Goal: Task Accomplishment & Management: Manage account settings

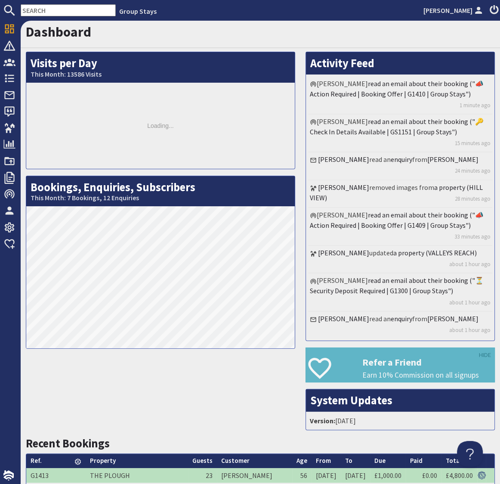
click at [54, 11] on input "text" at bounding box center [68, 10] width 95 height 12
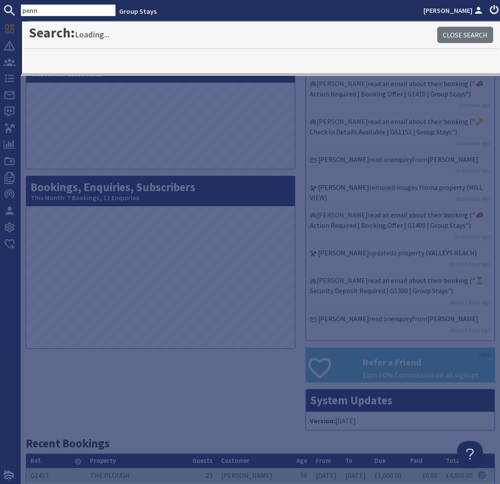
type input "penn"
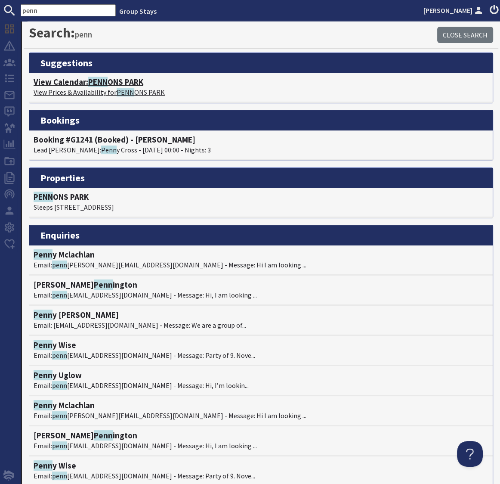
click at [117, 83] on h4 "View Calendar: PENN ONS PARK" at bounding box center [261, 82] width 455 height 10
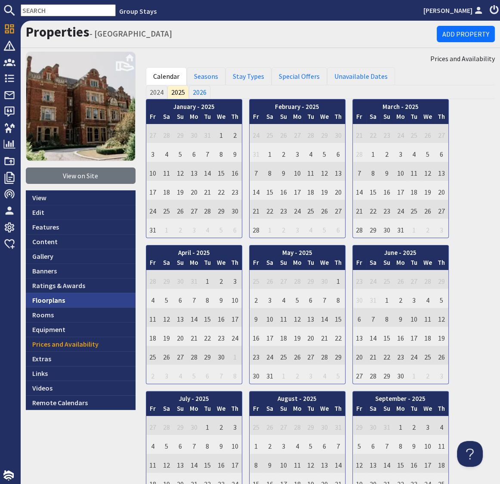
click at [49, 302] on link "Floorplans" at bounding box center [81, 300] width 110 height 15
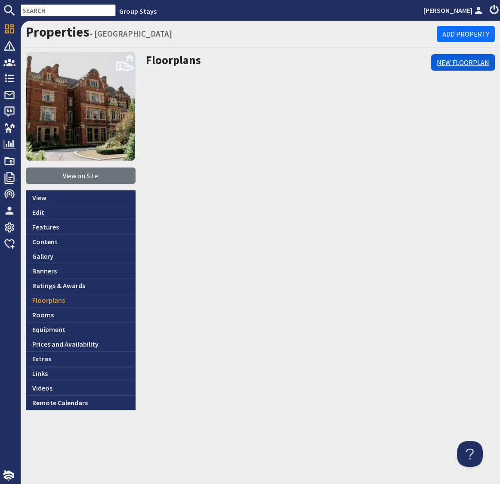
click at [452, 62] on link "New Floorplan" at bounding box center [463, 62] width 64 height 16
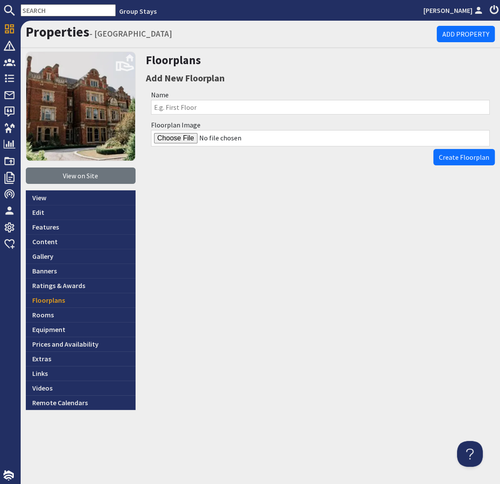
click at [175, 108] on input "Name" at bounding box center [320, 107] width 339 height 15
type input "Pennons Park - Ground Floor"
click at [169, 139] on input "Floorplan Image" at bounding box center [320, 138] width 339 height 16
type input "C:\fakepath\Pennons-Park-Ground-Floor-Plans.jpg"
click at [459, 155] on span "Create Floorplan" at bounding box center [464, 157] width 50 height 9
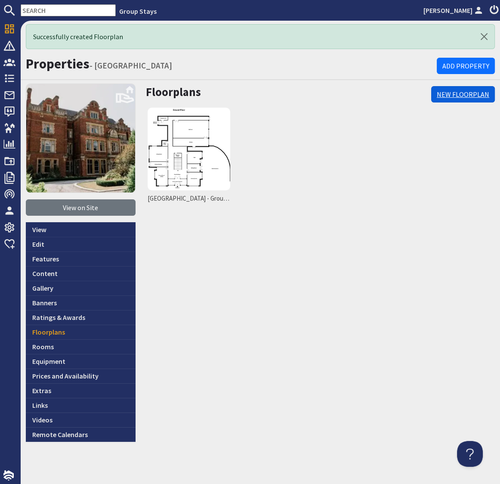
click at [454, 93] on link "New Floorplan" at bounding box center [463, 94] width 64 height 16
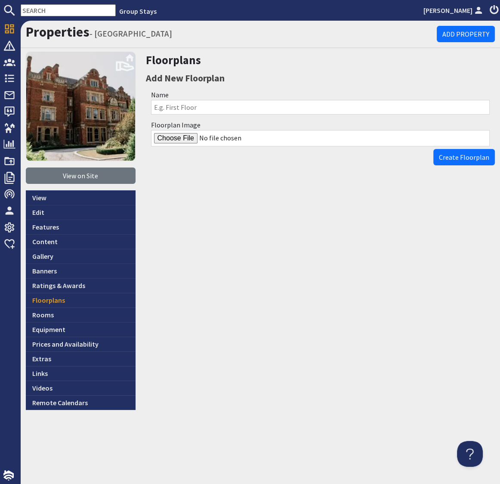
click at [188, 109] on input "Name" at bounding box center [320, 107] width 339 height 15
type input "Pennons Park - First Floor"
click at [165, 137] on input "Floorplan Image" at bounding box center [320, 138] width 339 height 16
click at [186, 138] on input "Floorplan Image" at bounding box center [320, 138] width 339 height 16
type input "C:\fakepath\Pennons-Park-First-Floor-Plans.jpg"
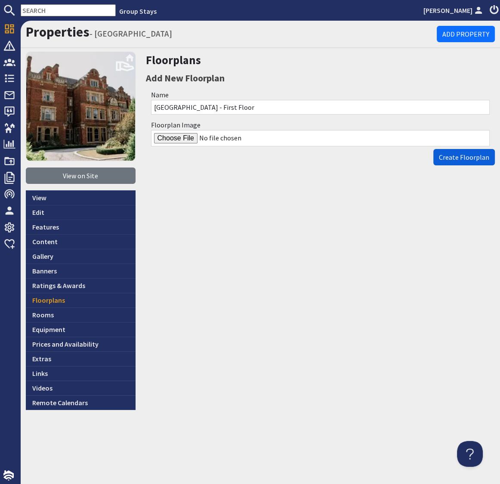
click at [470, 155] on span "Create Floorplan" at bounding box center [464, 157] width 50 height 9
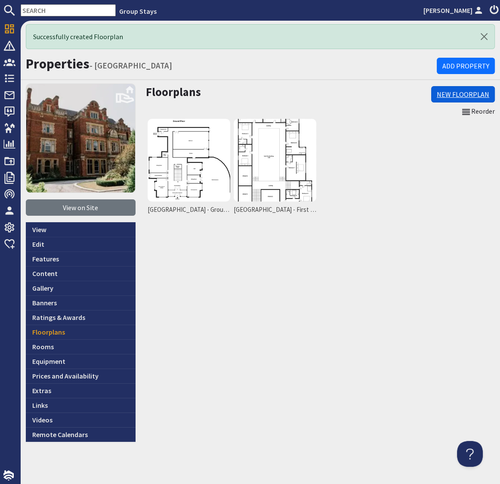
click at [466, 92] on link "New Floorplan" at bounding box center [463, 94] width 64 height 16
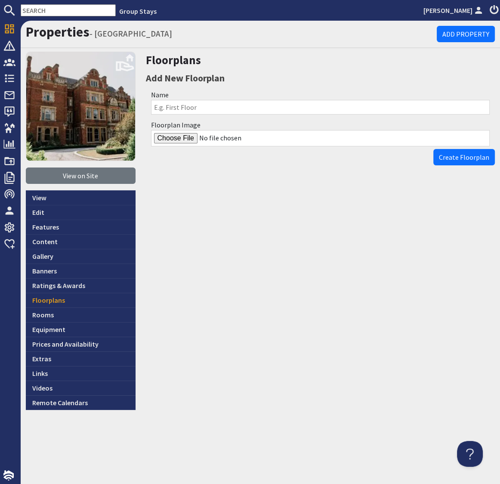
click at [170, 106] on input "Name" at bounding box center [320, 107] width 339 height 15
type input "Pennons Park - Second Floor"
click at [169, 140] on input "Floorplan Image" at bounding box center [320, 138] width 339 height 16
type input "C:\fakepath\Pennons-Park-2nd-Floor-Plans.jpg"
click at [456, 158] on span "Create Floorplan" at bounding box center [464, 157] width 50 height 9
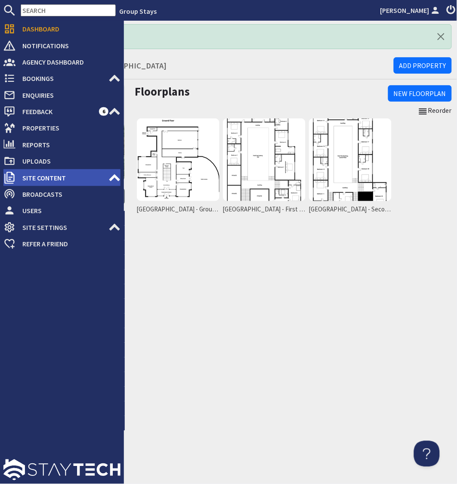
click at [116, 176] on use at bounding box center [114, 177] width 11 height 7
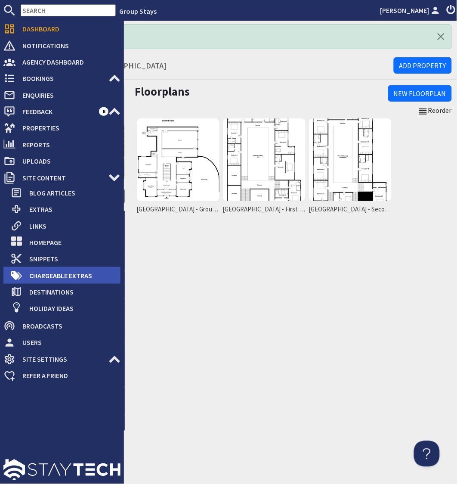
click at [74, 278] on span "Chargeable Extras" at bounding box center [71, 276] width 98 height 14
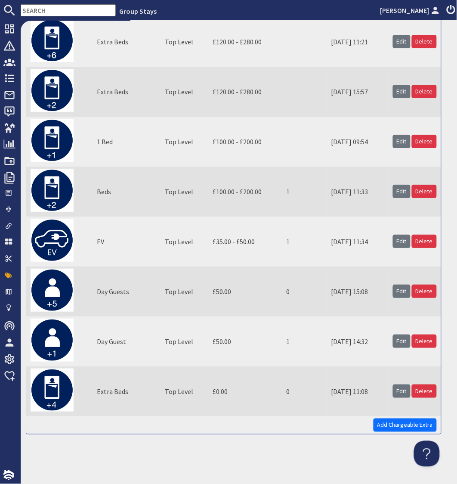
scroll to position [1197, 0]
click at [404, 244] on link "Edit" at bounding box center [402, 241] width 18 height 13
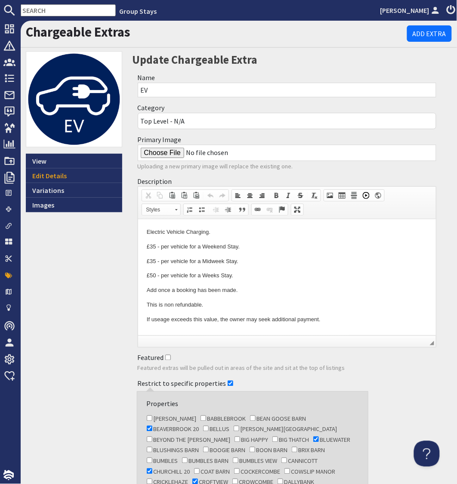
click at [71, 304] on div "View Edit Details Variations Images" at bounding box center [74, 417] width 107 height 733
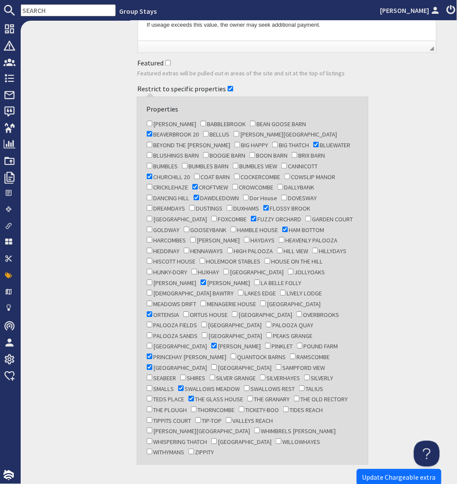
scroll to position [314, 0]
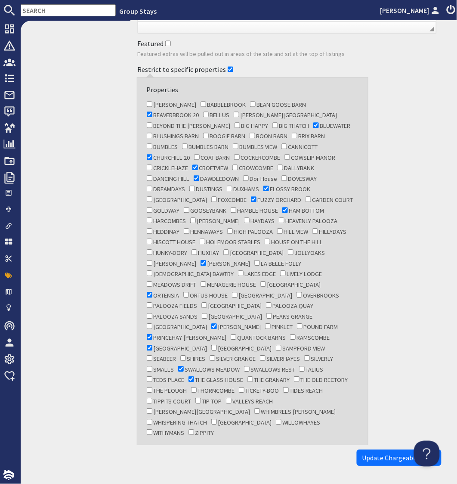
drag, startPoint x: 195, startPoint y: 361, endPoint x: 204, endPoint y: 367, distance: 10.8
click at [294, 377] on input "THE OLD RECTORY" at bounding box center [297, 380] width 6 height 6
checkbox input "true"
click at [382, 454] on span "Update Chargeable extra" at bounding box center [399, 458] width 74 height 9
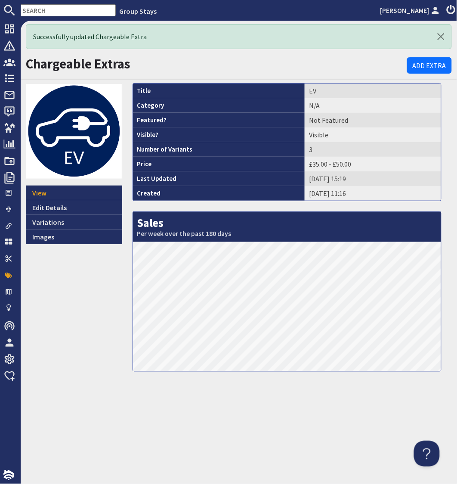
click at [63, 9] on input "text" at bounding box center [68, 10] width 95 height 12
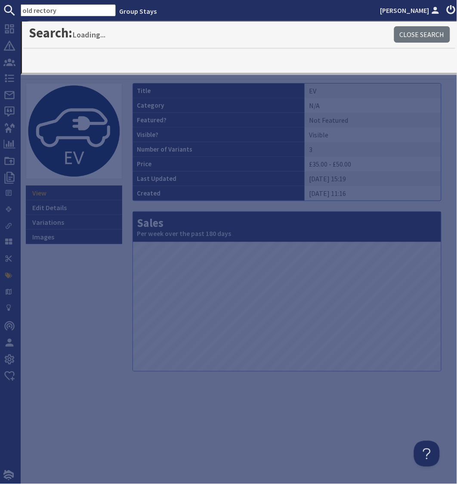
type input "old rectory"
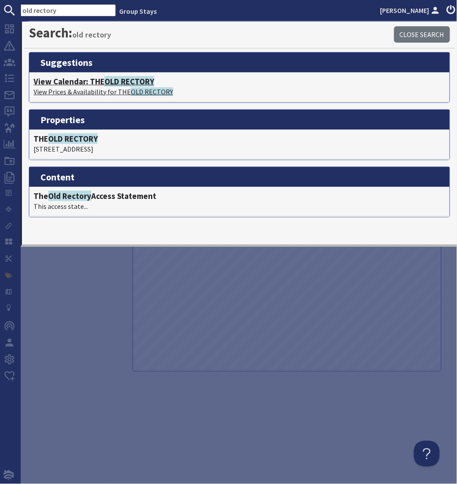
click at [121, 83] on span "OLD RECTORY" at bounding box center [129, 81] width 49 height 10
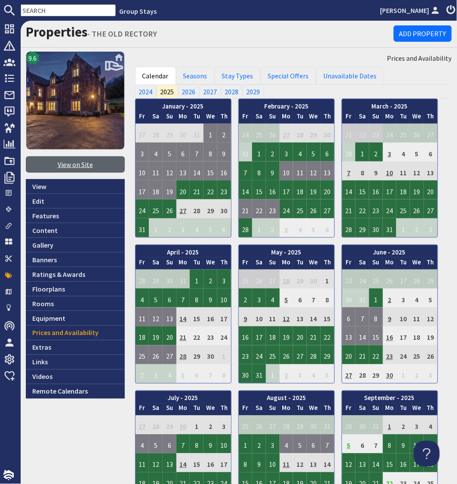
click at [78, 167] on link "View on Site" at bounding box center [75, 164] width 99 height 16
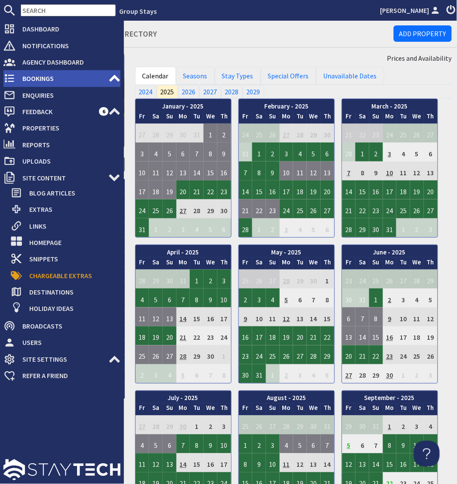
click at [33, 80] on span "Bookings" at bounding box center [61, 78] width 93 height 14
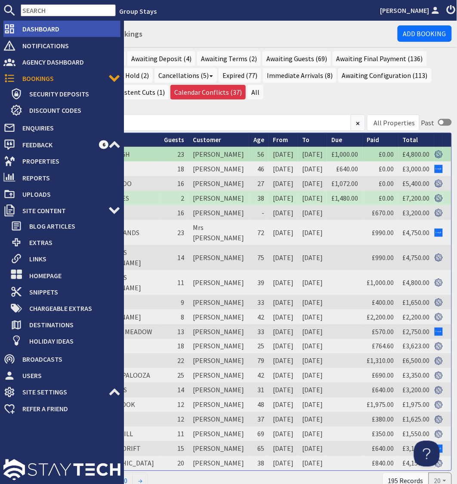
click at [33, 28] on span "Dashboard" at bounding box center [67, 29] width 105 height 14
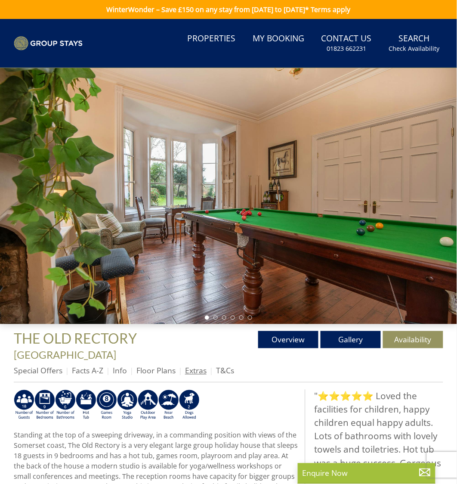
click at [199, 365] on link "Extras" at bounding box center [196, 370] width 22 height 10
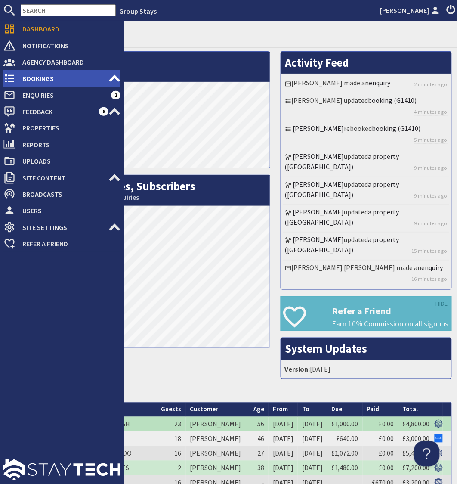
click at [31, 76] on span "Bookings" at bounding box center [61, 78] width 93 height 14
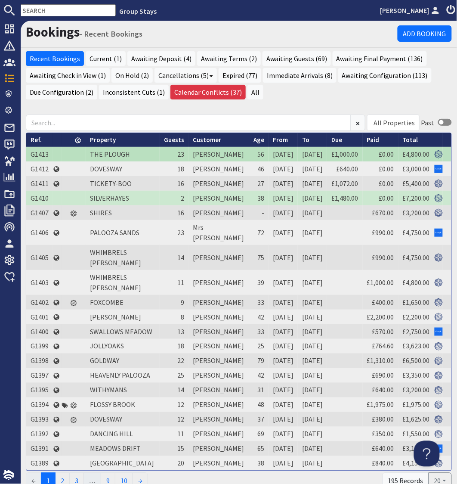
click at [54, 12] on input "text" at bounding box center [68, 10] width 95 height 12
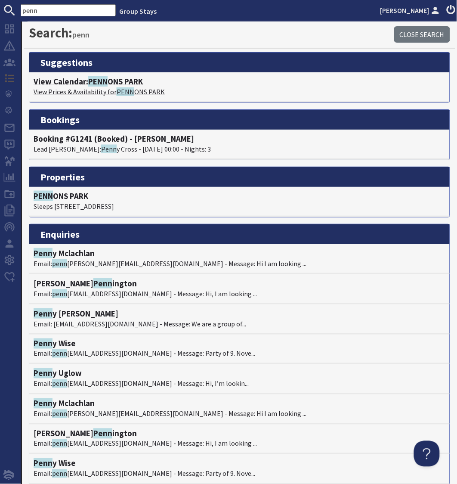
type input "penn"
click at [105, 78] on span "PENN" at bounding box center [97, 81] width 19 height 10
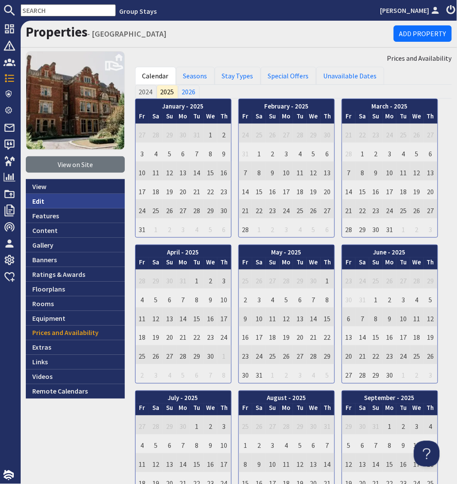
click at [38, 199] on link "Edit" at bounding box center [75, 201] width 99 height 15
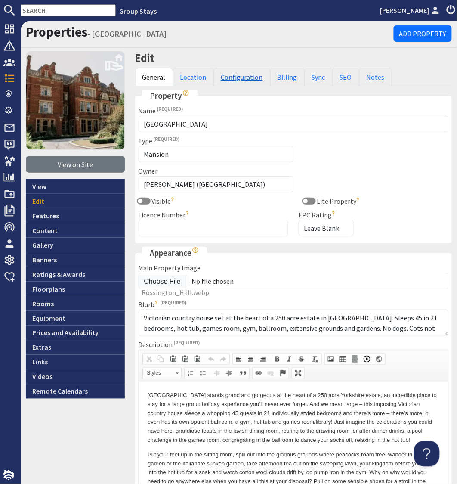
click at [240, 77] on link "Configuration" at bounding box center [242, 77] width 56 height 18
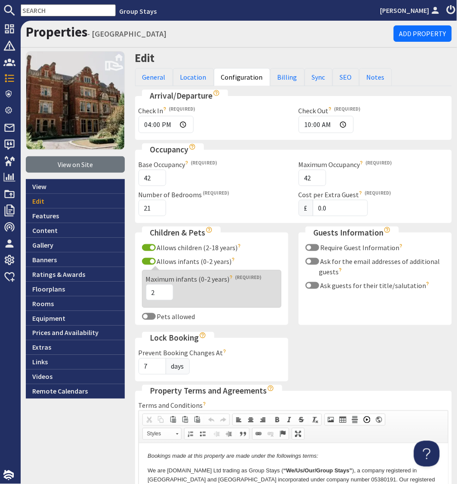
click at [131, 157] on div "Occupancy Base Occupancy 42 Number of guests included in the Stay Price. Does n…" at bounding box center [294, 184] width 328 height 83
click at [85, 164] on link "View on Site" at bounding box center [75, 164] width 99 height 16
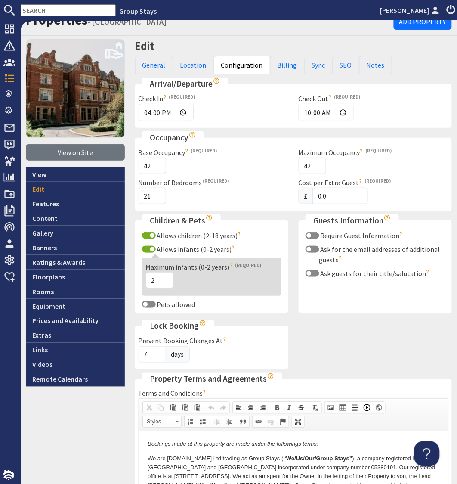
scroll to position [14, 0]
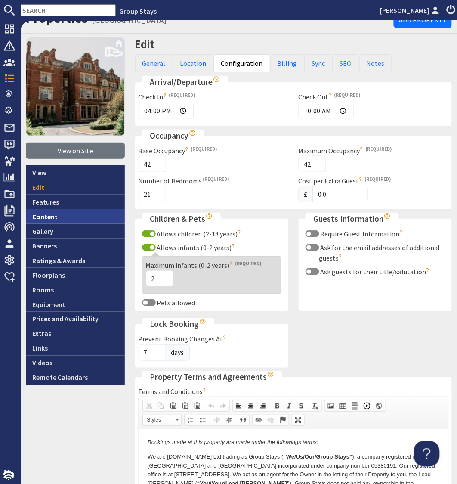
click at [51, 216] on link "Content" at bounding box center [75, 216] width 99 height 15
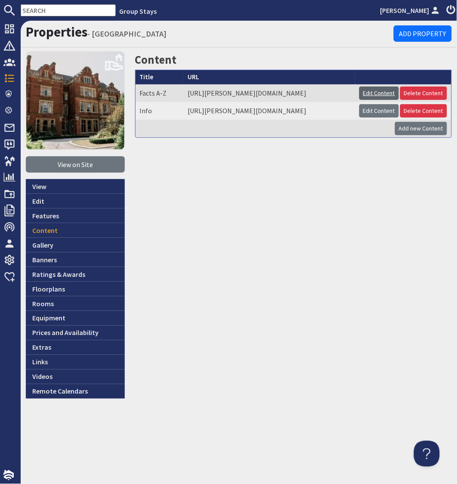
click at [368, 93] on link "Edit Content" at bounding box center [379, 93] width 40 height 13
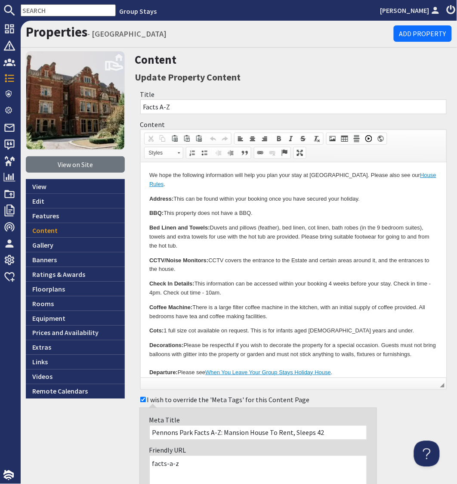
click at [352, 194] on p "Address: This can be found within your booking once you have secured your holid…" at bounding box center [293, 198] width 289 height 9
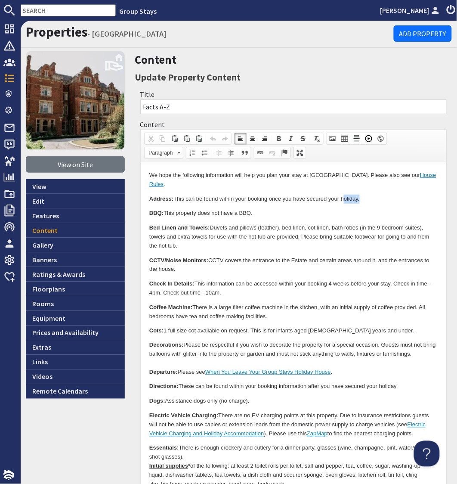
click at [352, 194] on p "Address: This can be found within your booking once you have secured your holid…" at bounding box center [293, 198] width 289 height 9
click at [259, 151] on span at bounding box center [260, 152] width 7 height 7
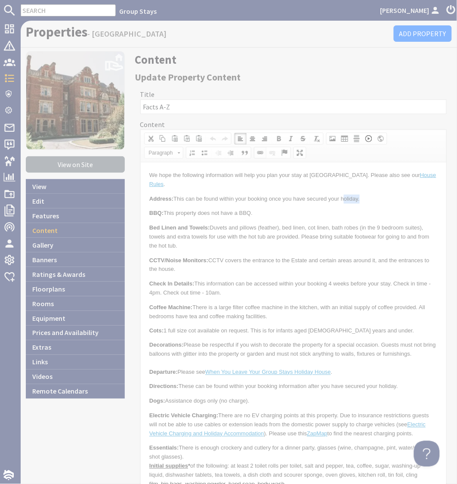
select select "zioncontentpage"
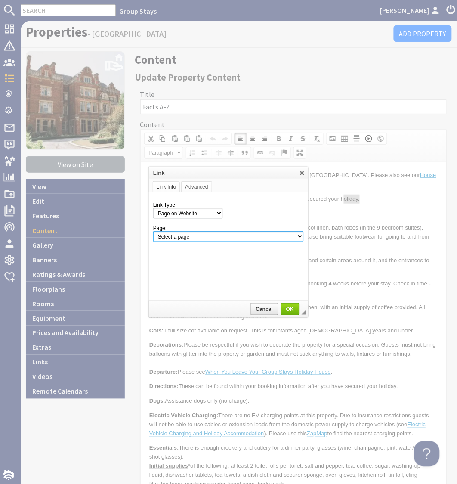
click at [217, 238] on select "Select a page Homepage Content Page · About Us · Cancellations and Charges · Co…" at bounding box center [228, 236] width 151 height 11
select select "property!ham-bottom"
click at [153, 231] on select "Select a page Homepage Content Page · About Us · Cancellations and Charges · Co…" at bounding box center [228, 236] width 151 height 11
click at [291, 236] on select "Select a page Homepage Content Page · About Us · Cancellations and Charges · Co…" at bounding box center [228, 236] width 151 height 11
click at [267, 304] on link "Cancel" at bounding box center [265, 309] width 28 height 12
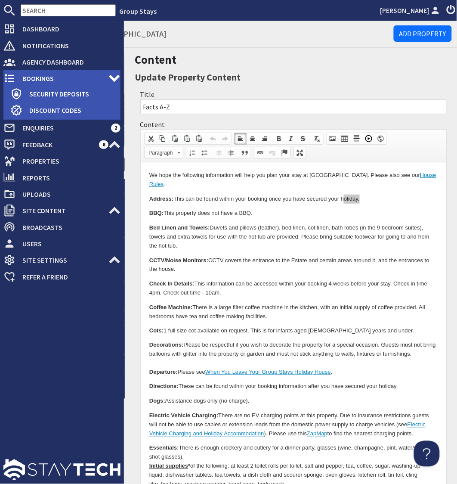
click at [39, 78] on span "Bookings" at bounding box center [61, 78] width 93 height 14
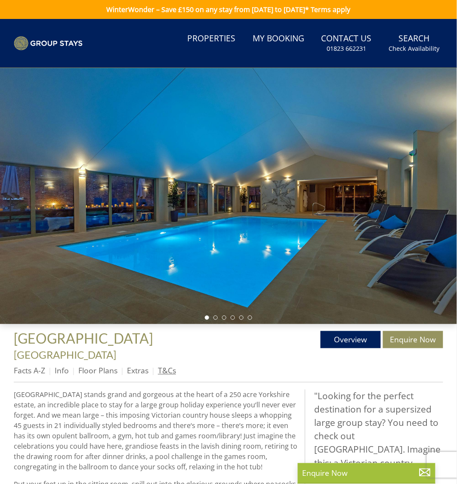
click at [170, 365] on link "T&Cs" at bounding box center [167, 370] width 18 height 10
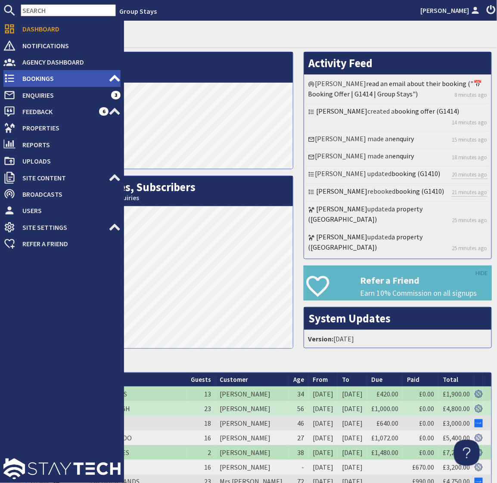
click at [36, 79] on span "Bookings" at bounding box center [61, 78] width 93 height 14
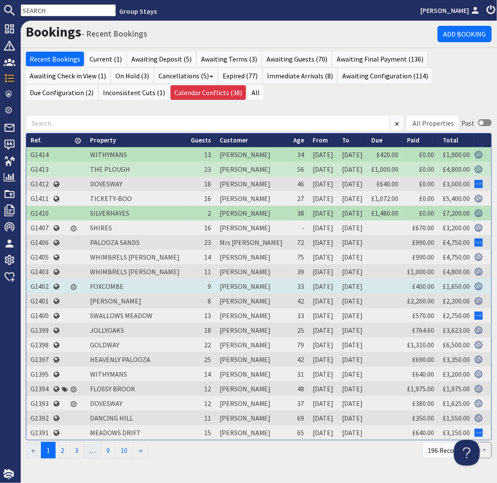
click at [43, 285] on td "G1402" at bounding box center [39, 286] width 27 height 15
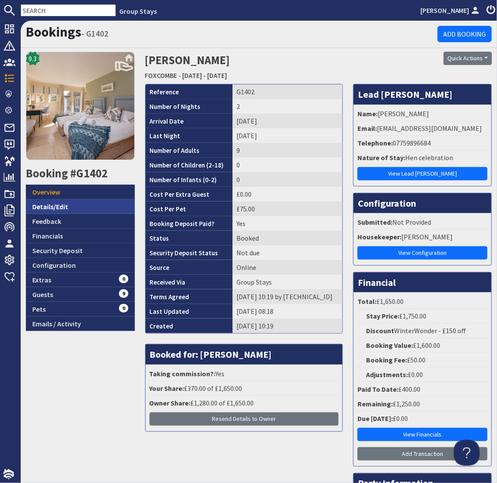
click at [61, 206] on link "Details/Edit" at bounding box center [80, 206] width 109 height 15
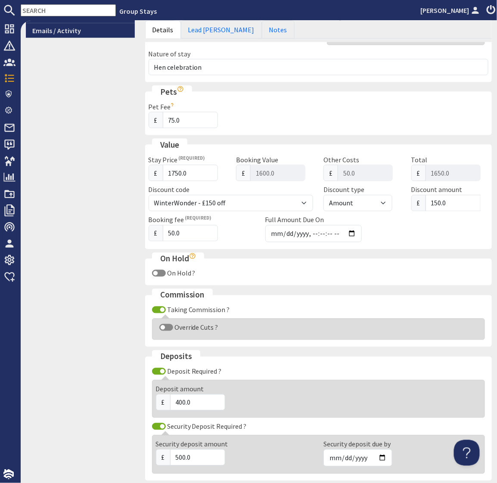
scroll to position [300, 0]
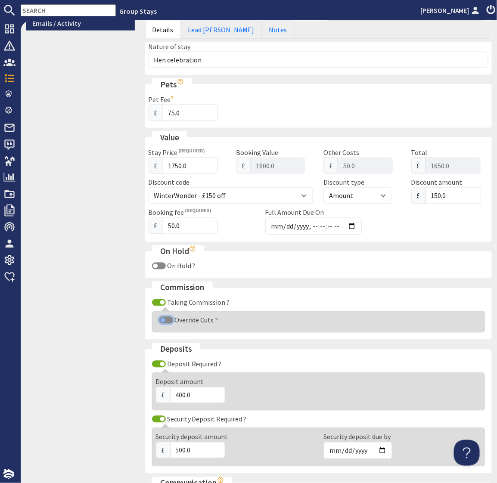
click at [160, 319] on input "Override Cuts ?" at bounding box center [166, 320] width 14 height 7
checkbox input "true"
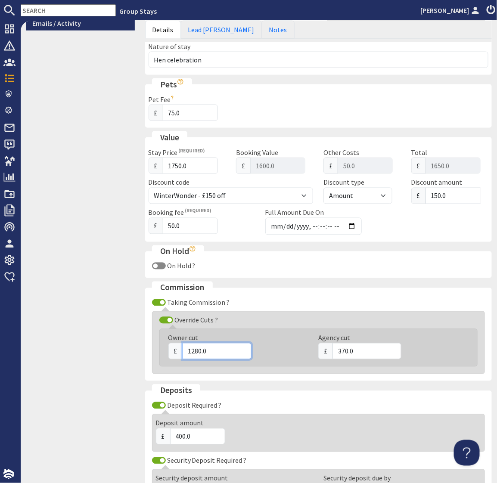
click at [199, 351] on input "1280.0" at bounding box center [216, 351] width 69 height 16
type input "1400.0"
click at [344, 351] on input "370.0" at bounding box center [366, 351] width 69 height 16
type input "250.0"
click at [81, 337] on div "9.3 Booking #G1402 Overview Details/Edit Feedback Financials Security Deposit C…" at bounding box center [80, 185] width 119 height 868
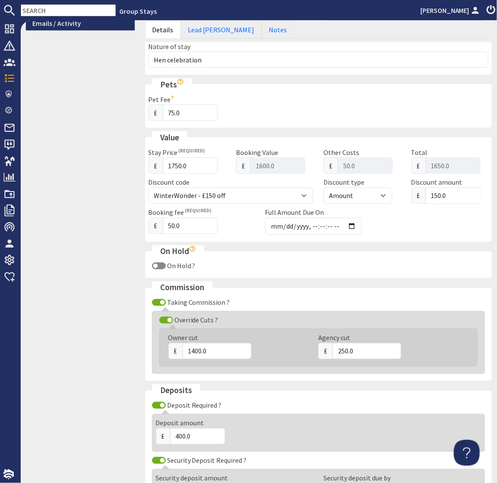
scroll to position [477, 0]
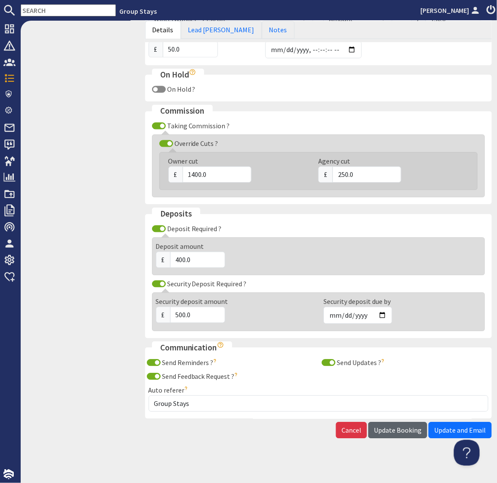
click at [392, 428] on span "Update Booking" at bounding box center [398, 430] width 48 height 9
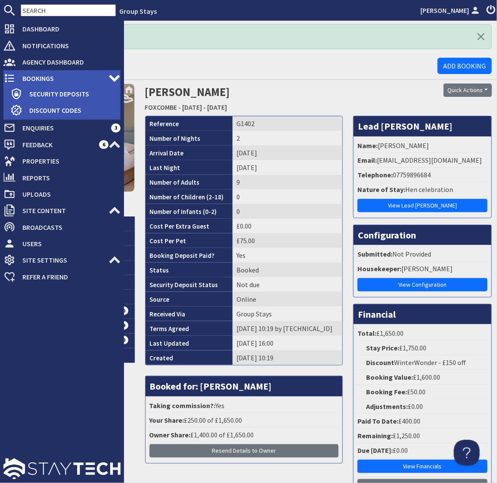
click at [29, 75] on span "Bookings" at bounding box center [61, 78] width 93 height 14
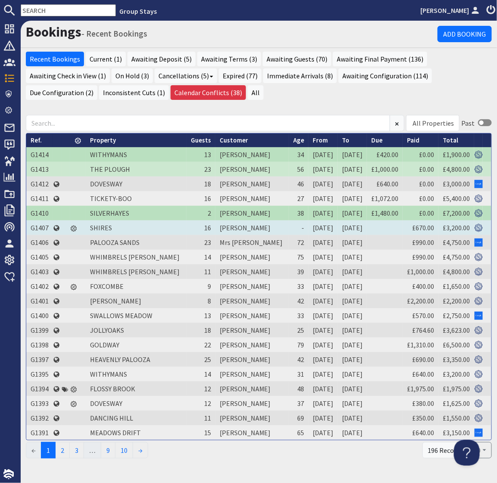
click at [38, 227] on td "G1407" at bounding box center [39, 227] width 27 height 15
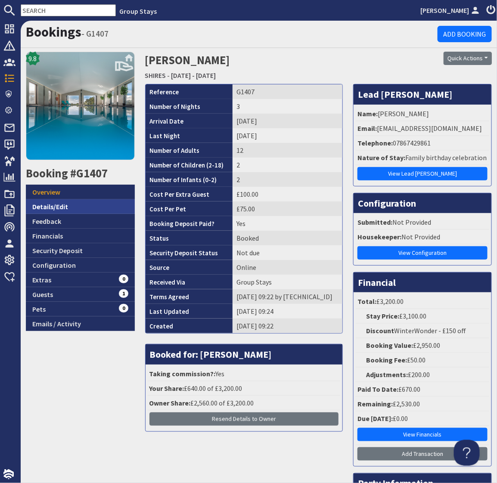
click at [58, 207] on link "Details/Edit" at bounding box center [80, 206] width 109 height 15
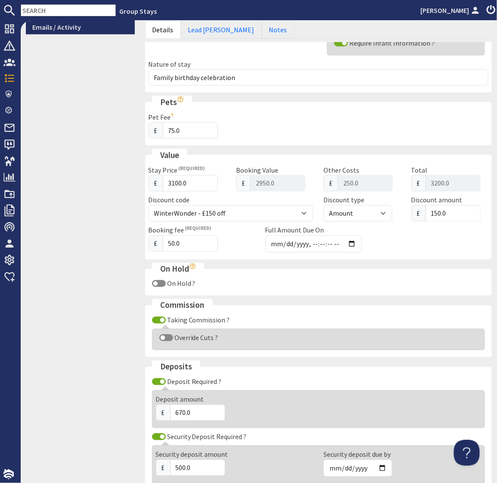
scroll to position [340, 0]
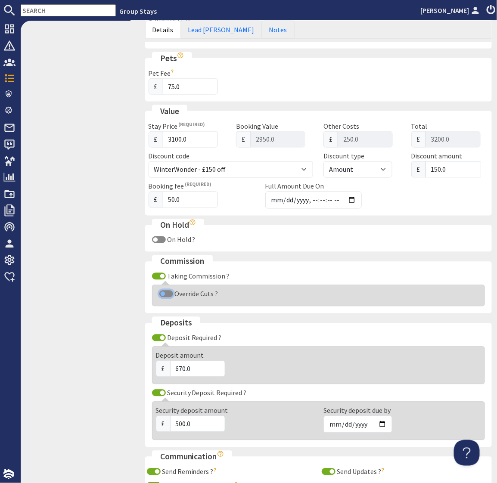
click at [164, 297] on input "Override Cuts ?" at bounding box center [166, 294] width 14 height 7
checkbox input "true"
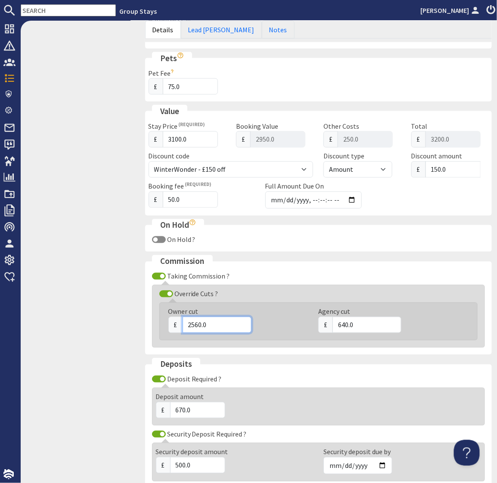
click at [198, 333] on input "2560.0" at bounding box center [216, 325] width 69 height 16
type input "2500.0"
click at [92, 312] on div "9.8 Booking #G1407 Overview Details/Edit Feedback Financials Security Deposit C…" at bounding box center [80, 152] width 119 height 882
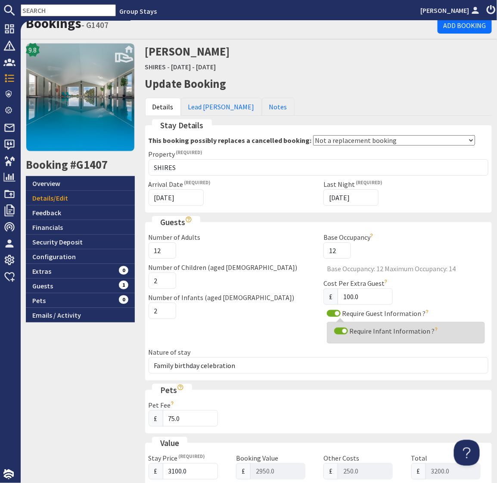
scroll to position [0, 0]
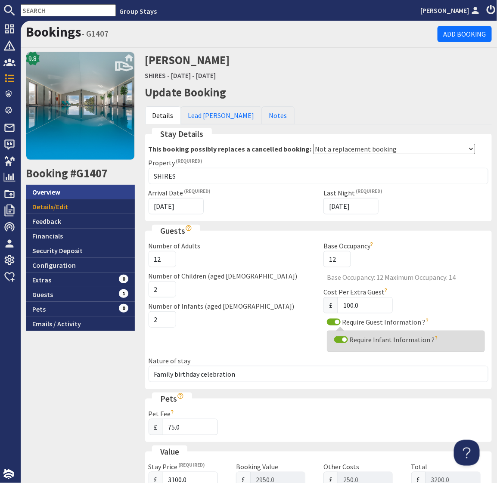
click at [52, 192] on link "Overview" at bounding box center [80, 192] width 109 height 15
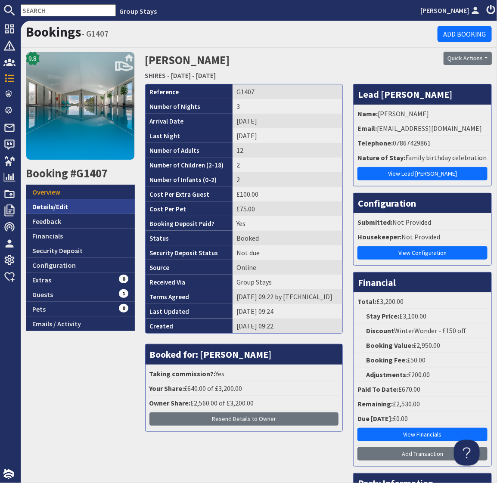
click at [53, 209] on link "Details/Edit" at bounding box center [80, 206] width 109 height 15
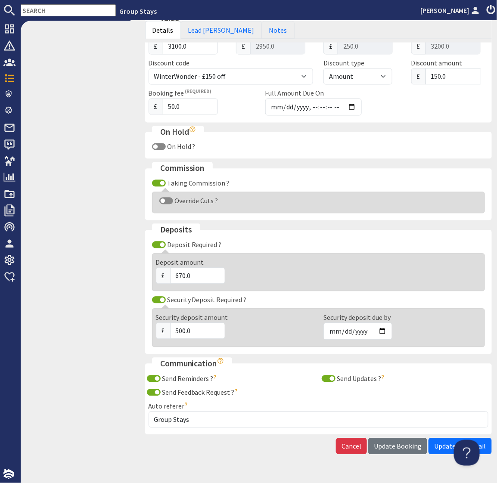
scroll to position [461, 0]
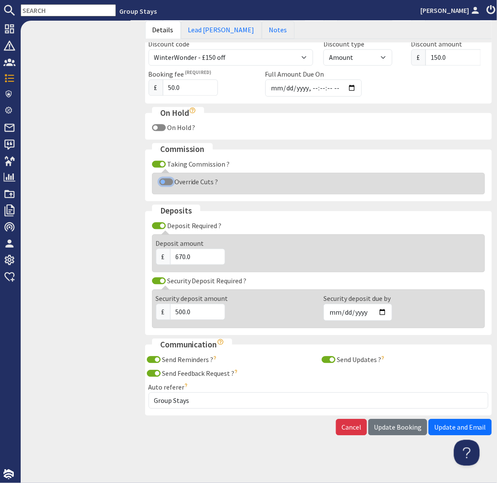
click at [164, 183] on input "Override Cuts ?" at bounding box center [166, 182] width 14 height 7
checkbox input "true"
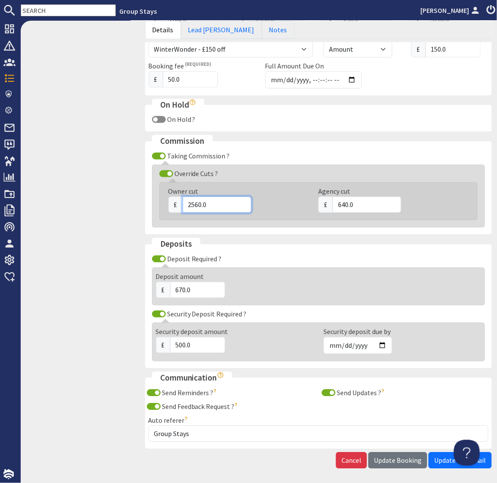
click at [200, 213] on input "2560.0" at bounding box center [216, 205] width 69 height 16
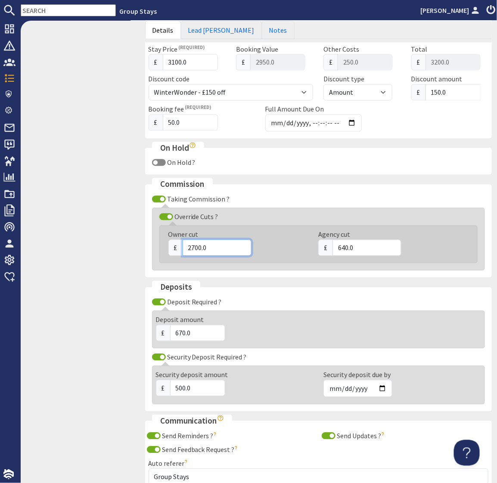
scroll to position [417, 0]
type input "2700.0"
click at [345, 256] on input "640.0" at bounding box center [366, 248] width 69 height 16
type input "500.0"
click at [97, 236] on div "9.8 Booking #G1407 Overview Details/Edit Feedback Financials Security Deposit C…" at bounding box center [80, 76] width 119 height 882
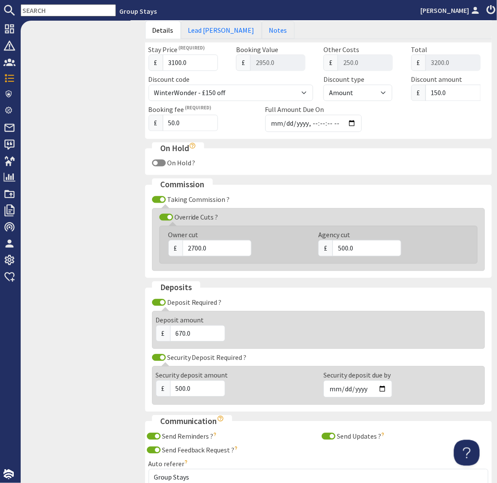
scroll to position [502, 0]
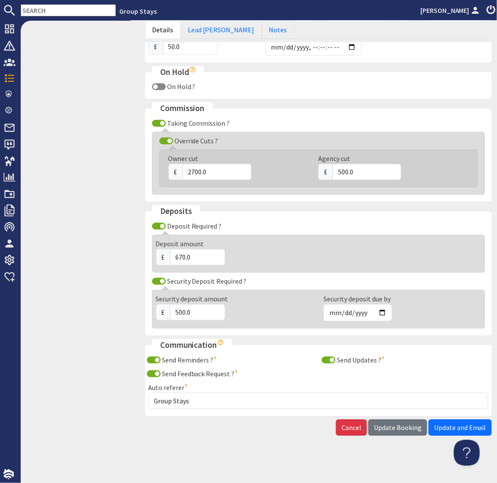
click at [392, 427] on span "Update Booking" at bounding box center [398, 427] width 48 height 9
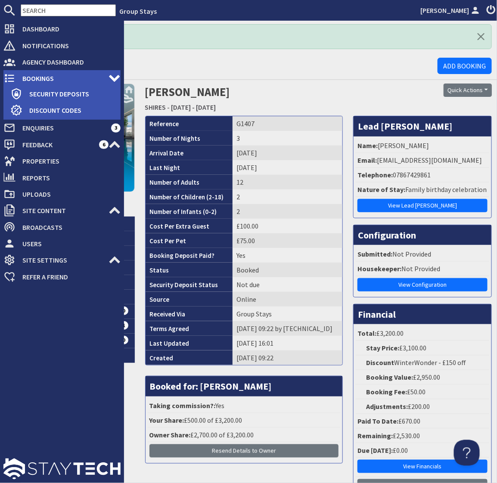
click at [37, 76] on span "Bookings" at bounding box center [61, 78] width 93 height 14
